Goal: Information Seeking & Learning: Learn about a topic

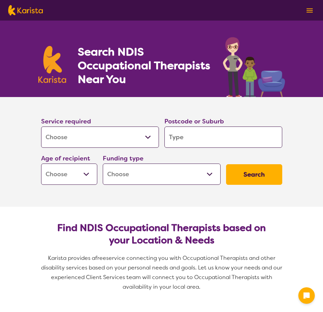
select select "[MEDICAL_DATA]"
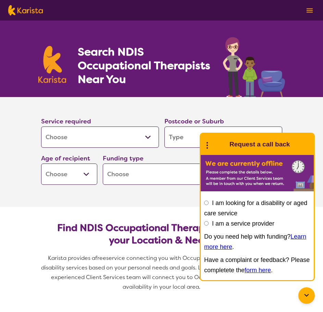
click at [41, 126] on select "Allied Health Assistant Assessment ([MEDICAL_DATA] or [MEDICAL_DATA]) Behaviour…" at bounding box center [100, 136] width 118 height 21
click at [172, 140] on input "search" at bounding box center [223, 136] width 118 height 21
type input "4"
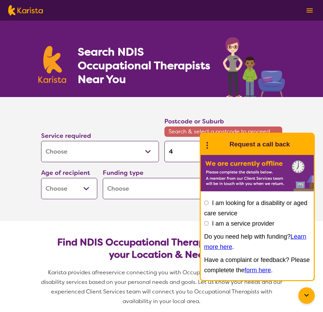
type input "45"
type input "450"
type input "4503"
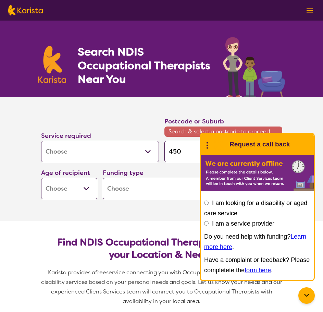
type input "4503"
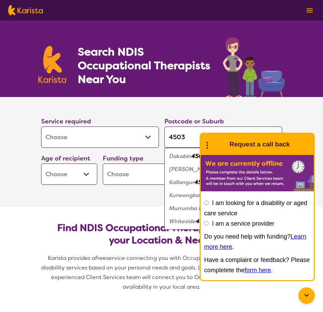
type input "4503"
click at [185, 182] on em "Kallangur" at bounding box center [181, 181] width 25 height 7
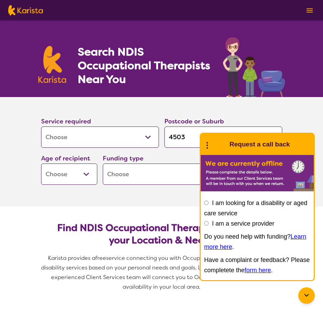
click at [84, 169] on select "Early Childhood - 0 to 9 Child - 10 to 11 Adolescent - 12 to 17 Adult - 18 to 6…" at bounding box center [69, 173] width 56 height 21
select select "EC"
click at [41, 163] on select "Early Childhood - 0 to 9 Child - 10 to 11 Adolescent - 12 to 17 Adult - 18 to 6…" at bounding box center [69, 173] width 56 height 21
select select "EC"
click at [125, 176] on select "Home Care Package (HCP) National Disability Insurance Scheme (NDIS) I don't know" at bounding box center [162, 173] width 118 height 21
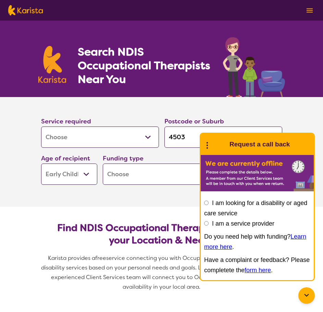
select select "i-don-t-know"
click at [103, 163] on select "Home Care Package (HCP) National Disability Insurance Scheme (NDIS) I don't know" at bounding box center [162, 173] width 118 height 21
select select "i-don-t-know"
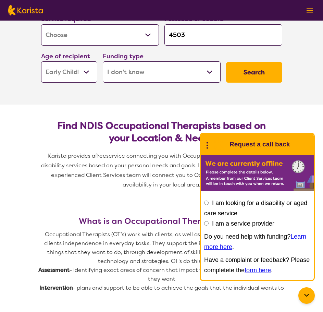
scroll to position [103, 0]
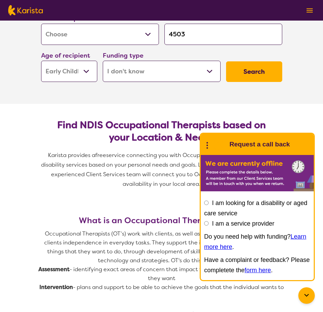
click at [259, 68] on button "Search" at bounding box center [254, 71] width 56 height 21
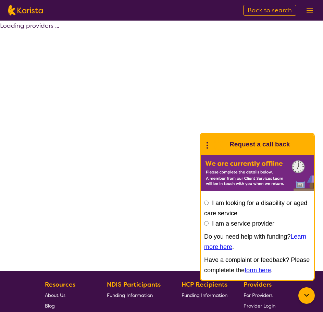
select select "[MEDICAL_DATA]"
select select "EC"
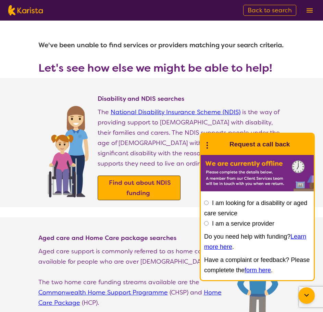
click at [128, 179] on div "Find out about NDIS funding" at bounding box center [139, 187] width 83 height 25
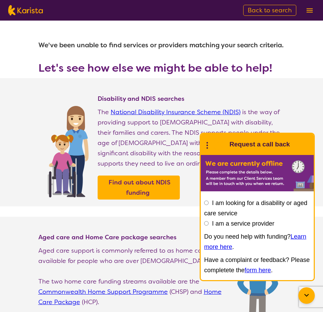
scroll to position [103, 0]
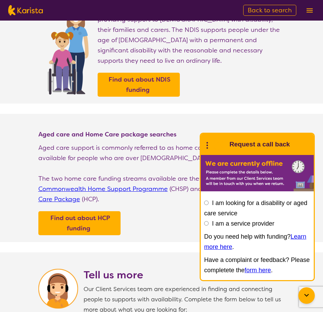
select select "[MEDICAL_DATA]"
select select "EC"
select select "i-don-t-know"
select select "[MEDICAL_DATA]"
select select "EC"
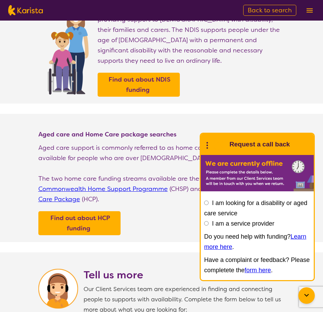
select select "i-don-t-know"
